Goal: Task Accomplishment & Management: Complete application form

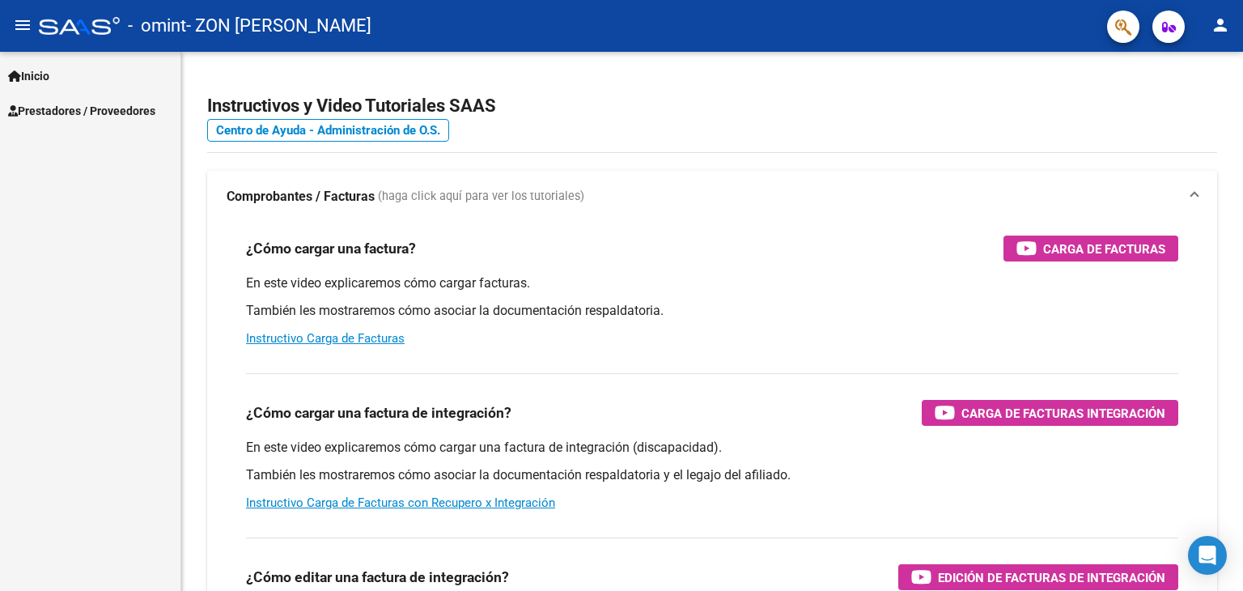
click at [110, 109] on span "Prestadores / Proveedores" at bounding box center [81, 111] width 147 height 18
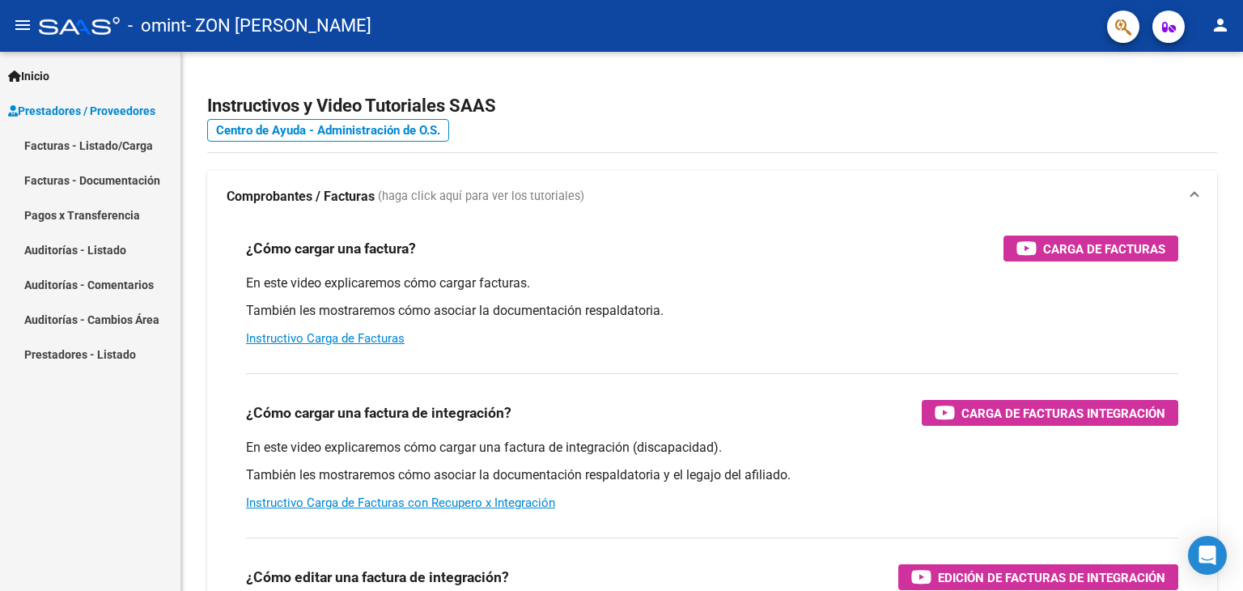
click at [91, 182] on link "Facturas - Documentación" at bounding box center [90, 180] width 180 height 35
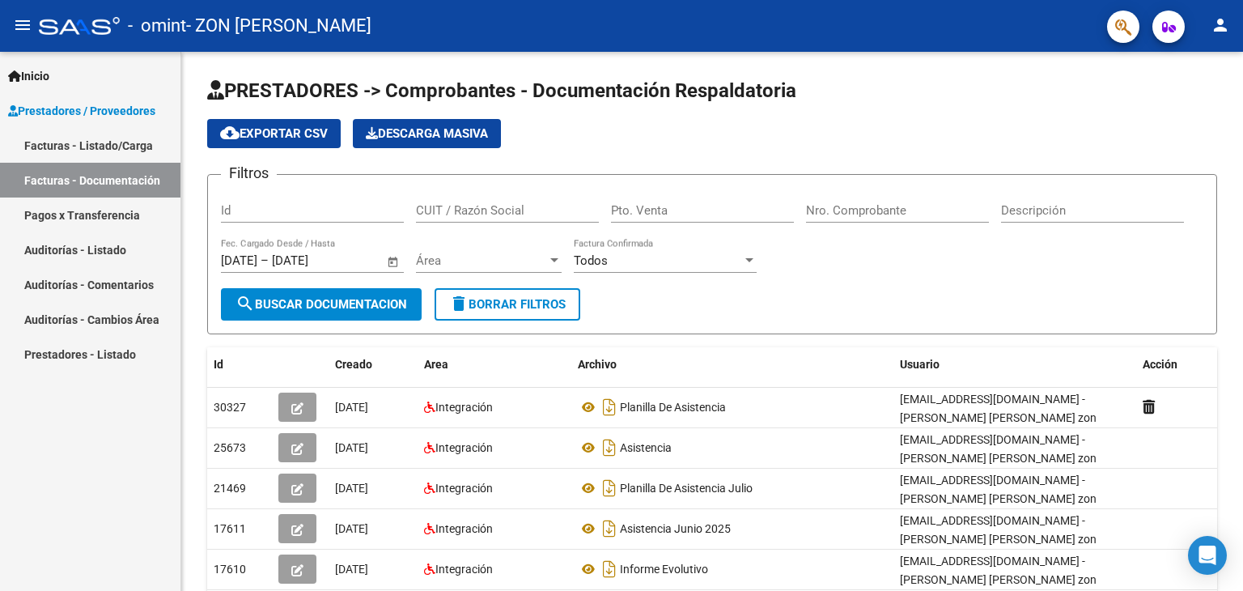
click at [87, 146] on link "Facturas - Listado/Carga" at bounding box center [90, 145] width 180 height 35
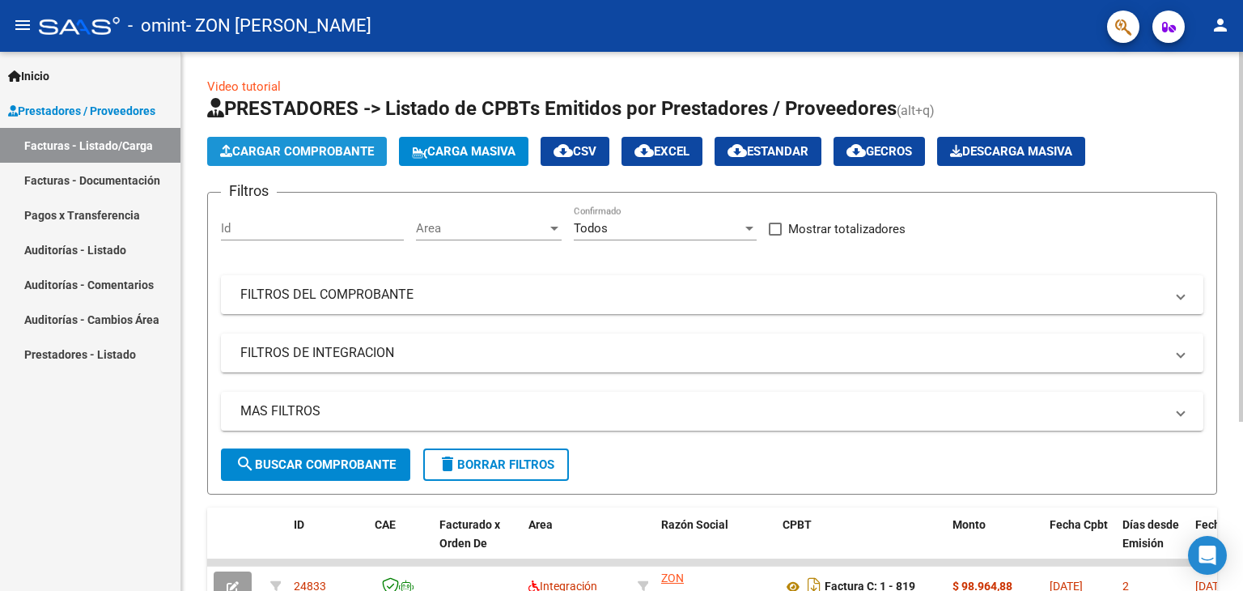
click at [341, 152] on span "Cargar Comprobante" at bounding box center [297, 151] width 154 height 15
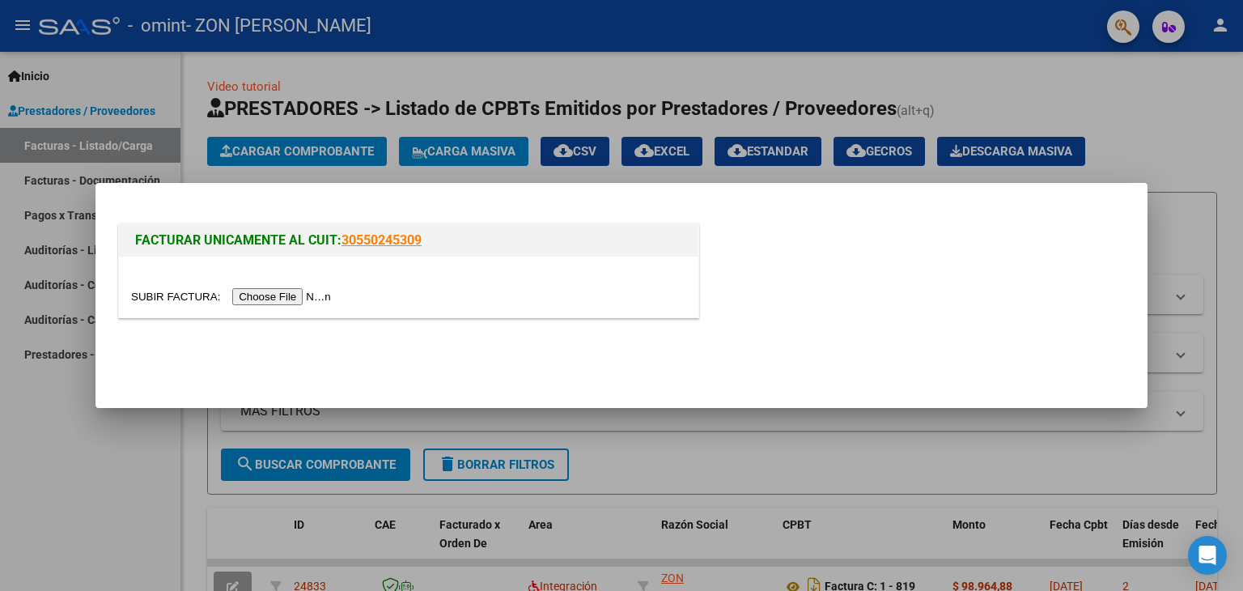
click at [286, 288] on input "file" at bounding box center [233, 296] width 205 height 17
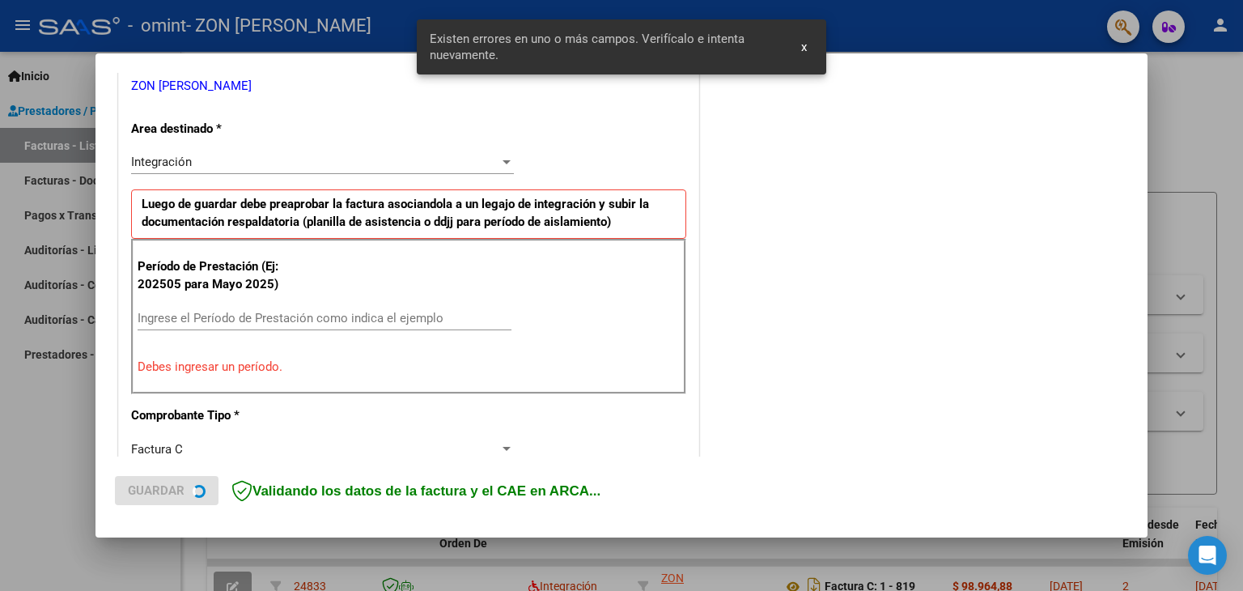
scroll to position [340, 0]
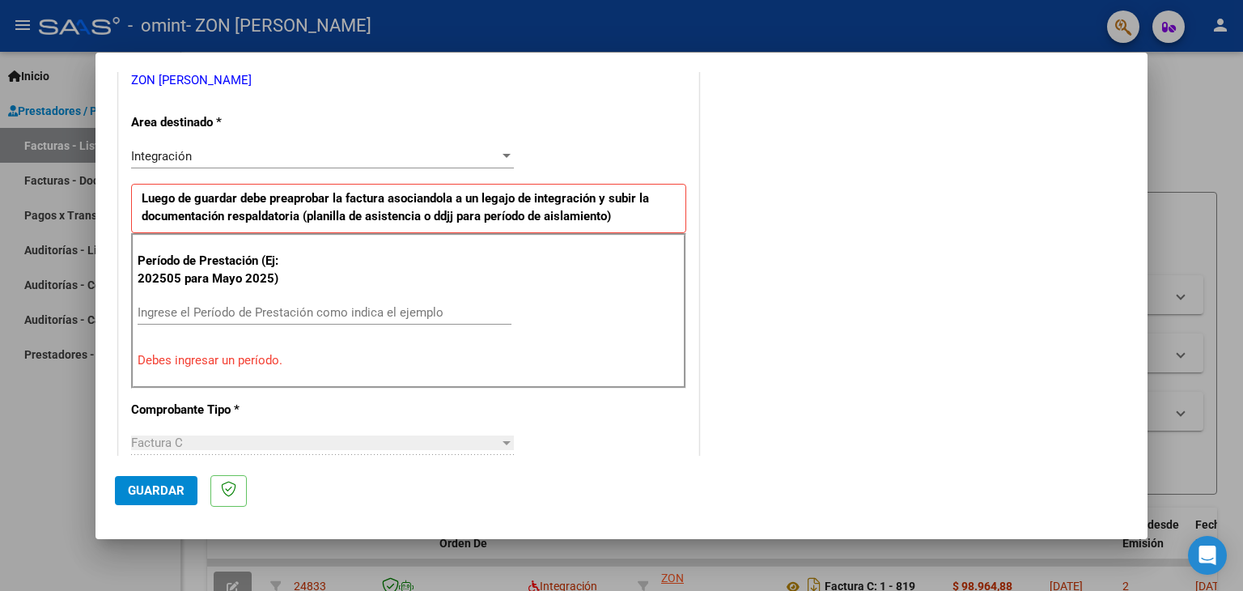
click at [306, 318] on div "Ingrese el Período de Prestación como indica el ejemplo" at bounding box center [325, 312] width 374 height 24
click at [299, 315] on input "Ingrese el Período de Prestación como indica el ejemplo" at bounding box center [325, 312] width 374 height 15
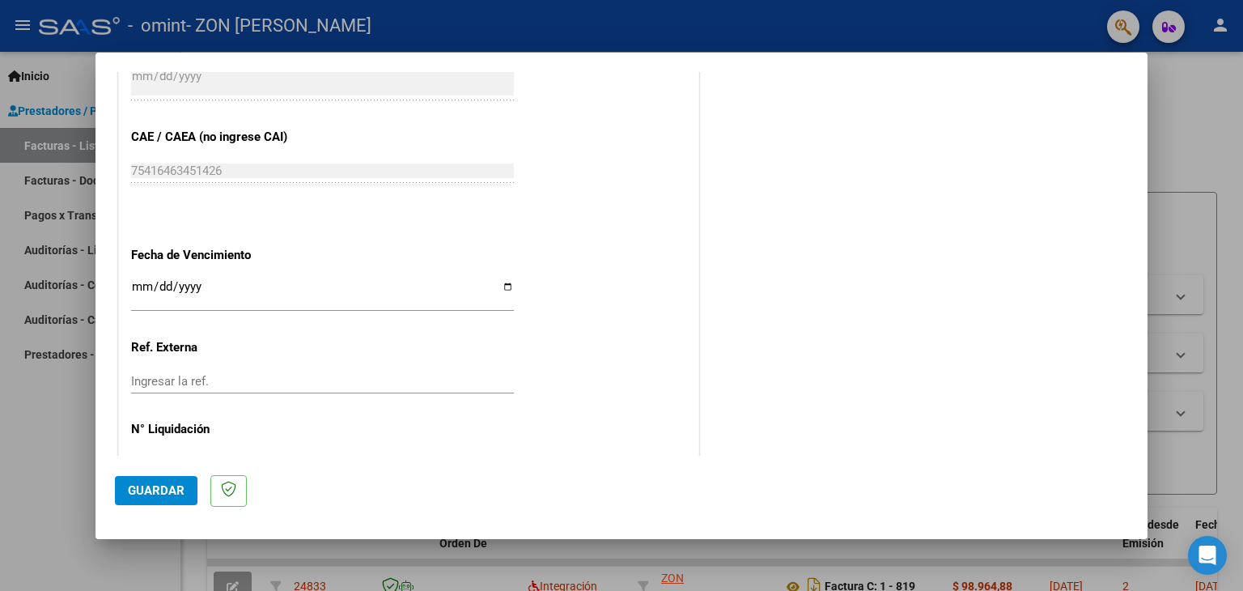
scroll to position [990, 0]
type input "202509"
click at [146, 283] on input "Ingresar la fecha" at bounding box center [322, 292] width 383 height 26
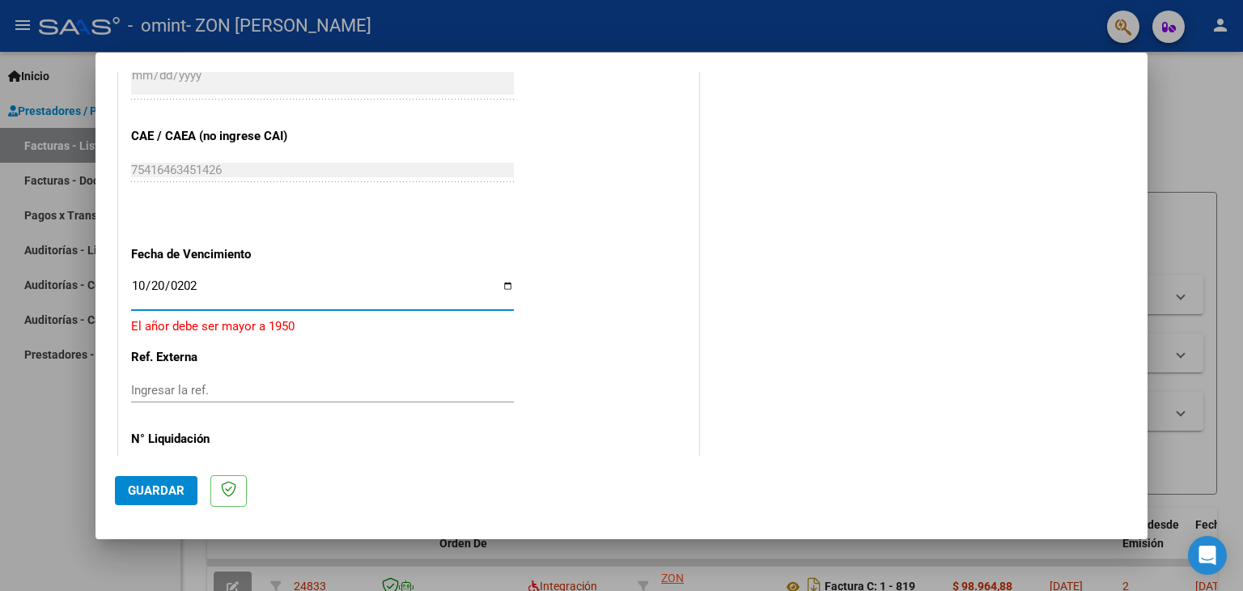
type input "[DATE]"
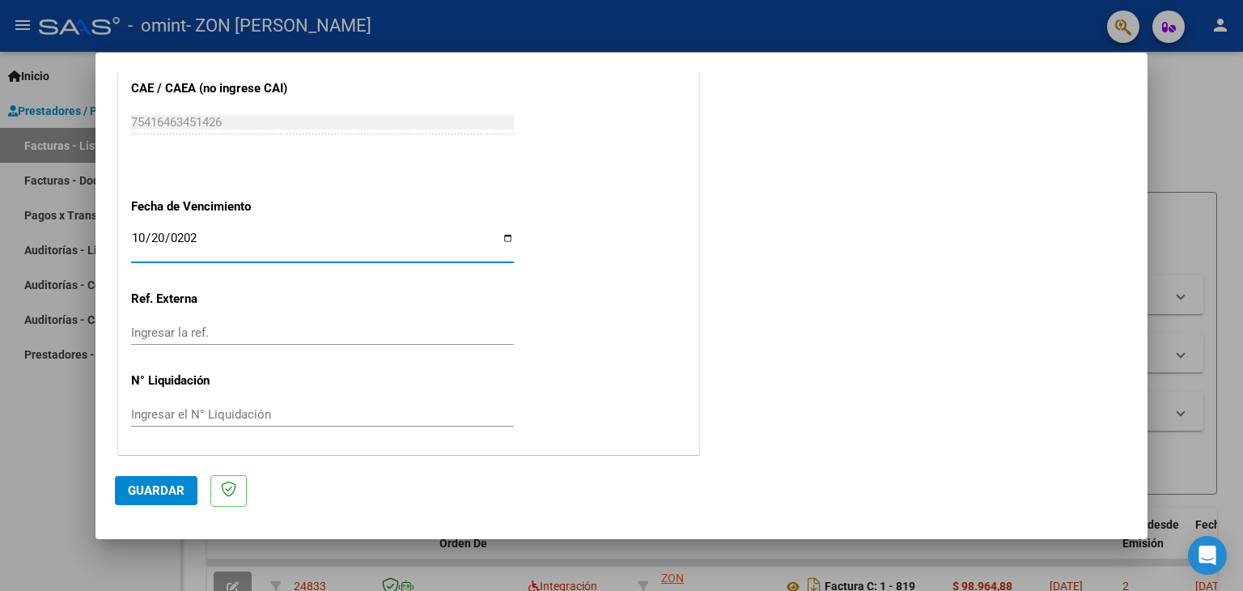
click at [175, 491] on span "Guardar" at bounding box center [156, 490] width 57 height 15
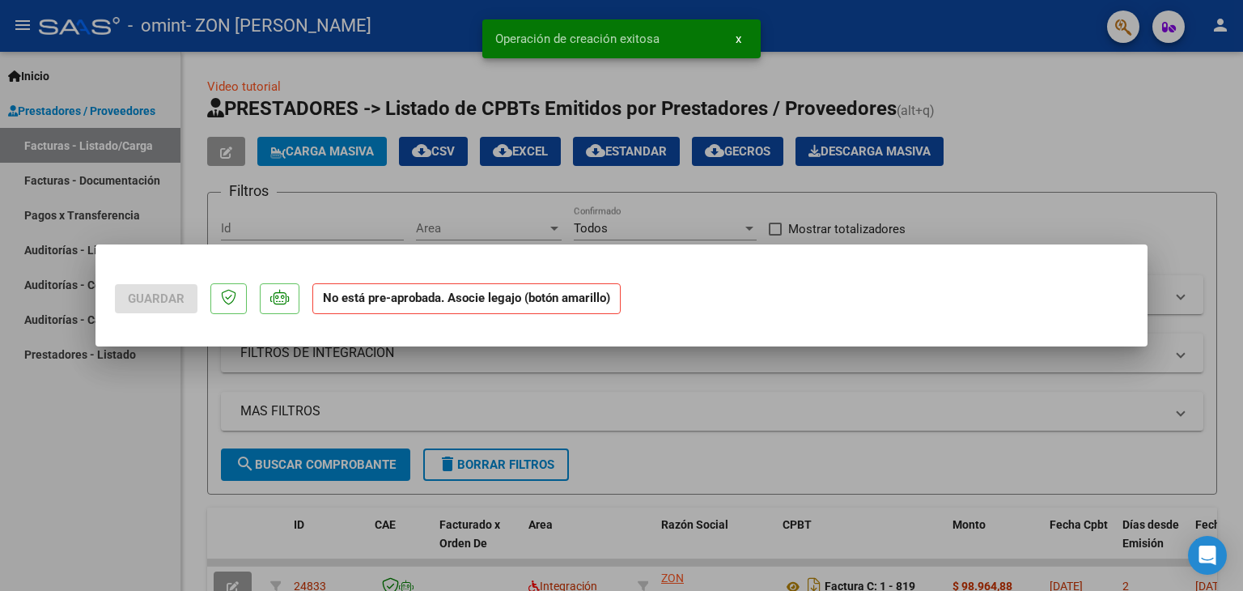
scroll to position [0, 0]
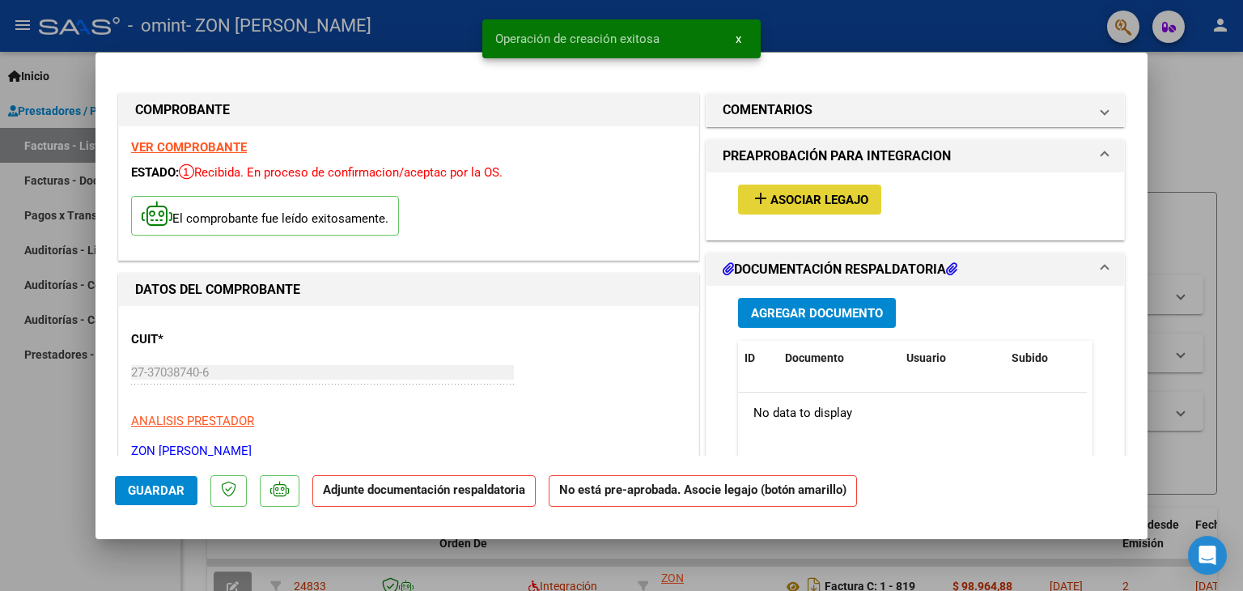
click at [807, 188] on button "add Asociar Legajo" at bounding box center [809, 199] width 143 height 30
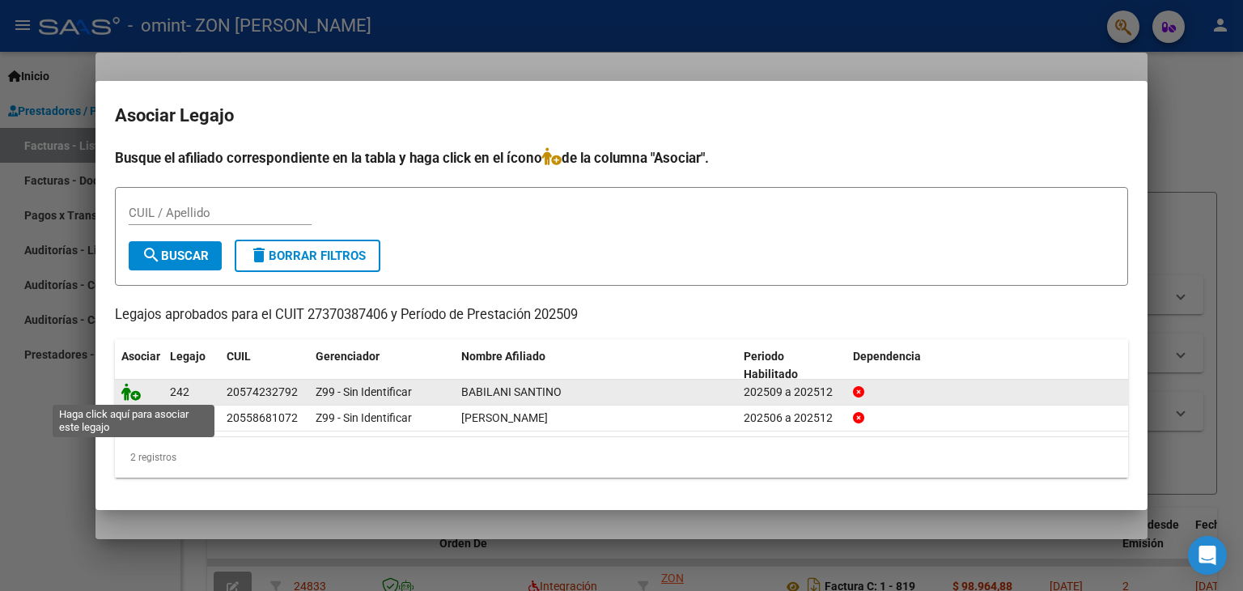
click at [133, 392] on icon at bounding box center [130, 392] width 19 height 18
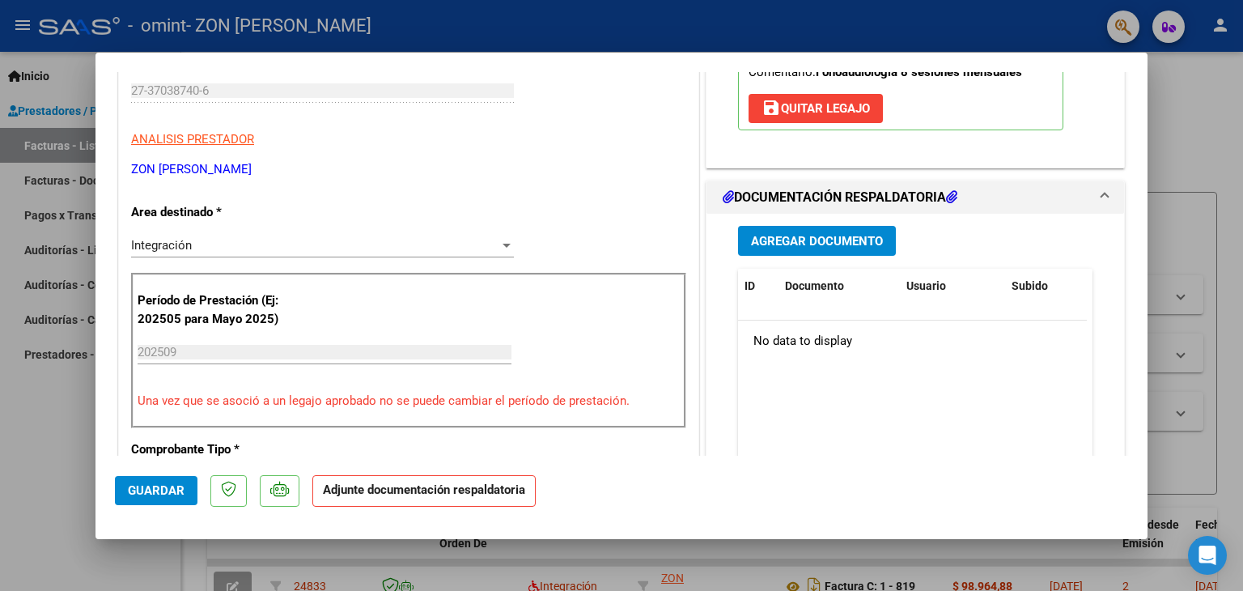
scroll to position [283, 0]
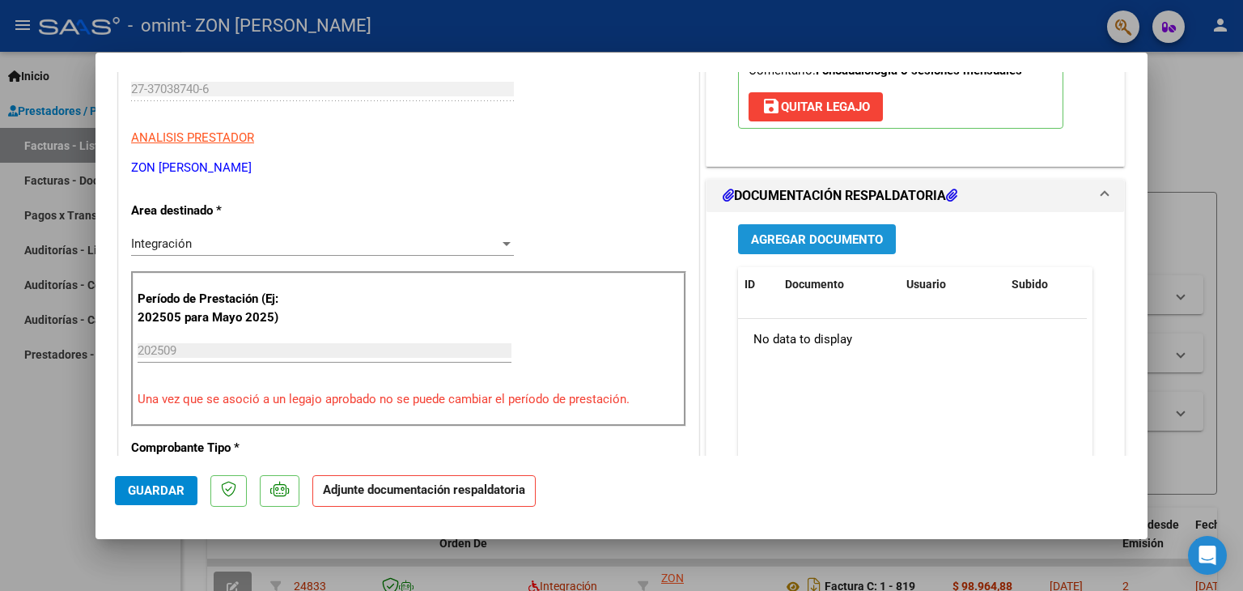
click at [787, 243] on span "Agregar Documento" at bounding box center [817, 239] width 132 height 15
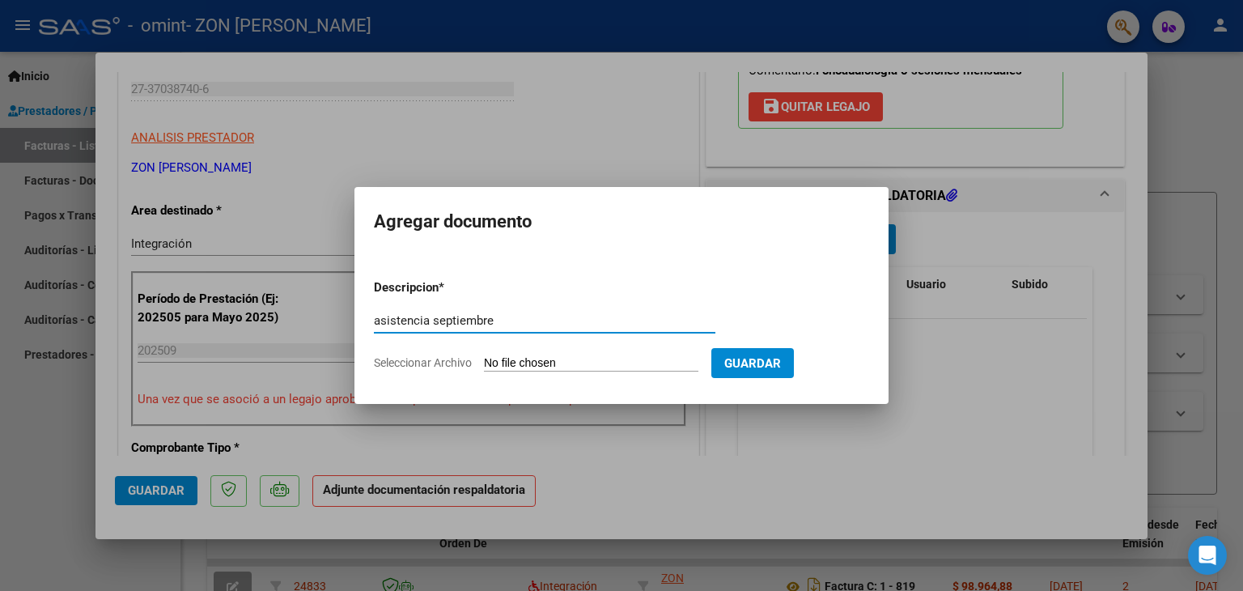
type input "asistencia septiembre"
click at [679, 363] on input "Seleccionar Archivo" at bounding box center [591, 363] width 214 height 15
type input "C:\fakepath\asistencia [PERSON_NAME] septiembre.pdf"
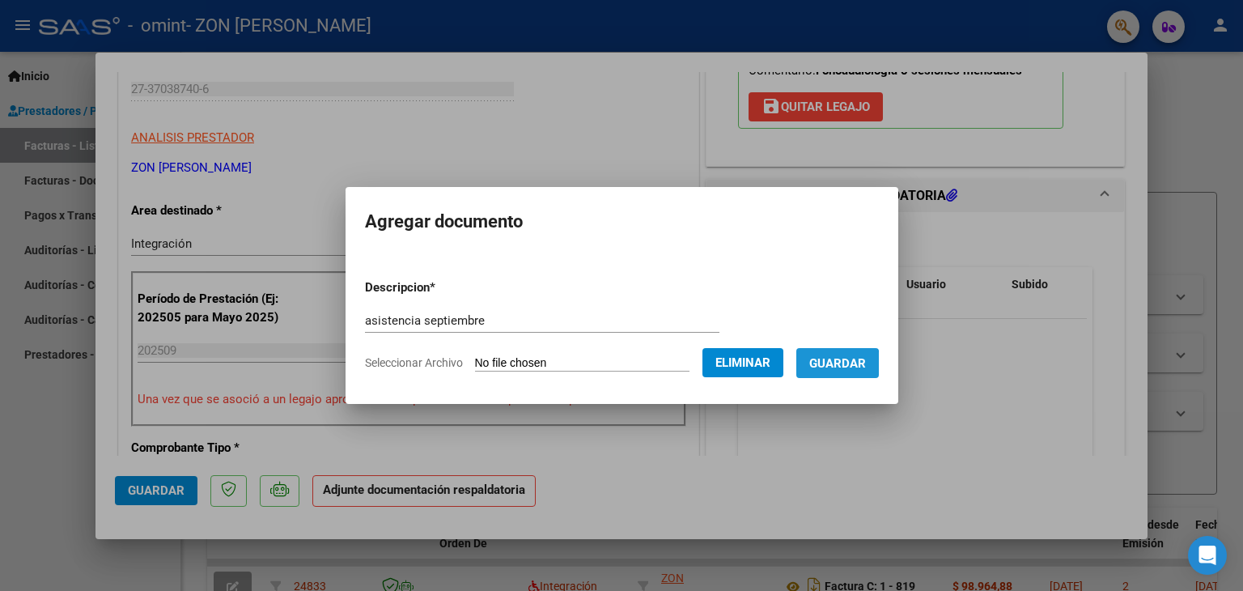
click at [850, 364] on span "Guardar" at bounding box center [837, 363] width 57 height 15
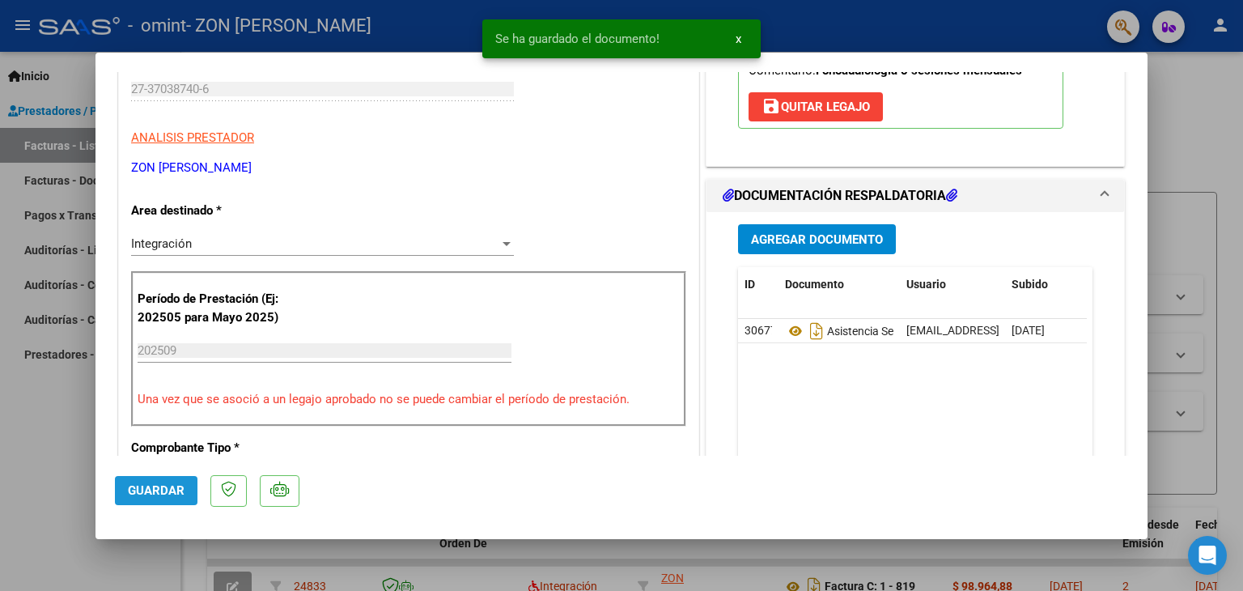
click at [149, 491] on span "Guardar" at bounding box center [156, 490] width 57 height 15
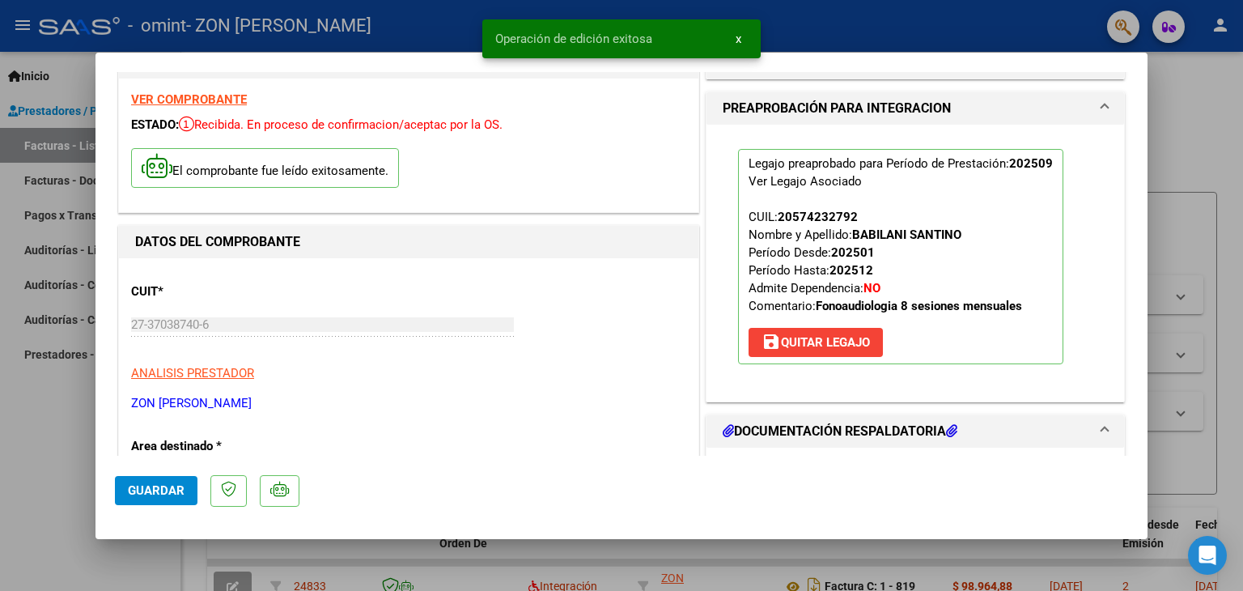
scroll to position [0, 0]
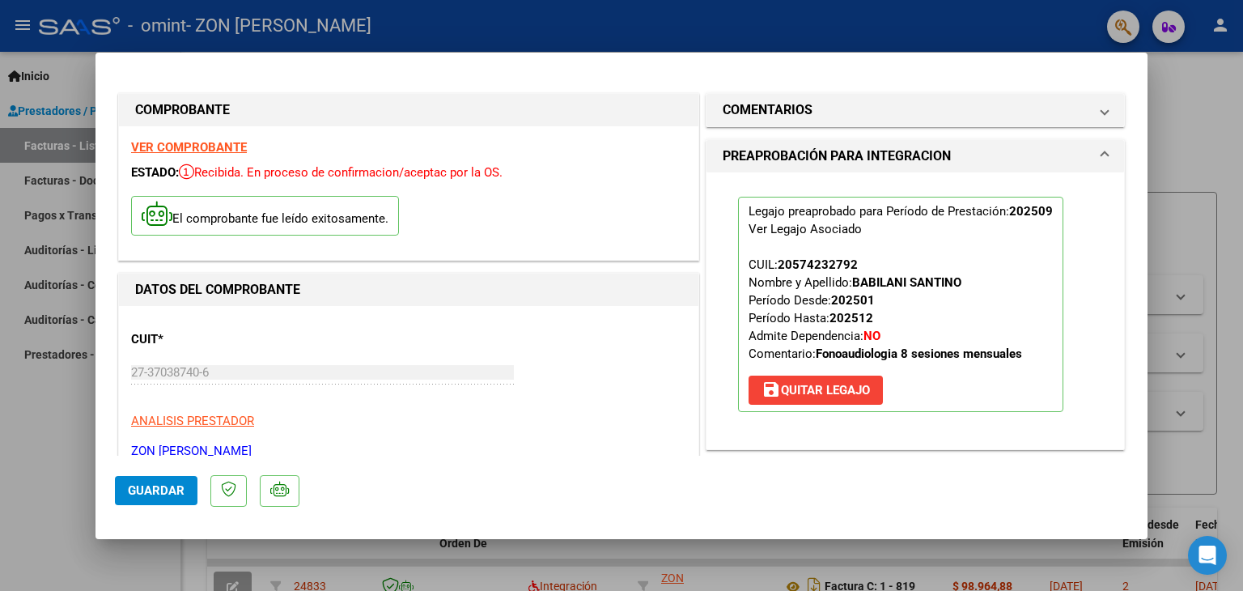
click at [1174, 108] on div at bounding box center [621, 295] width 1243 height 591
